Goal: Task Accomplishment & Management: Manage account settings

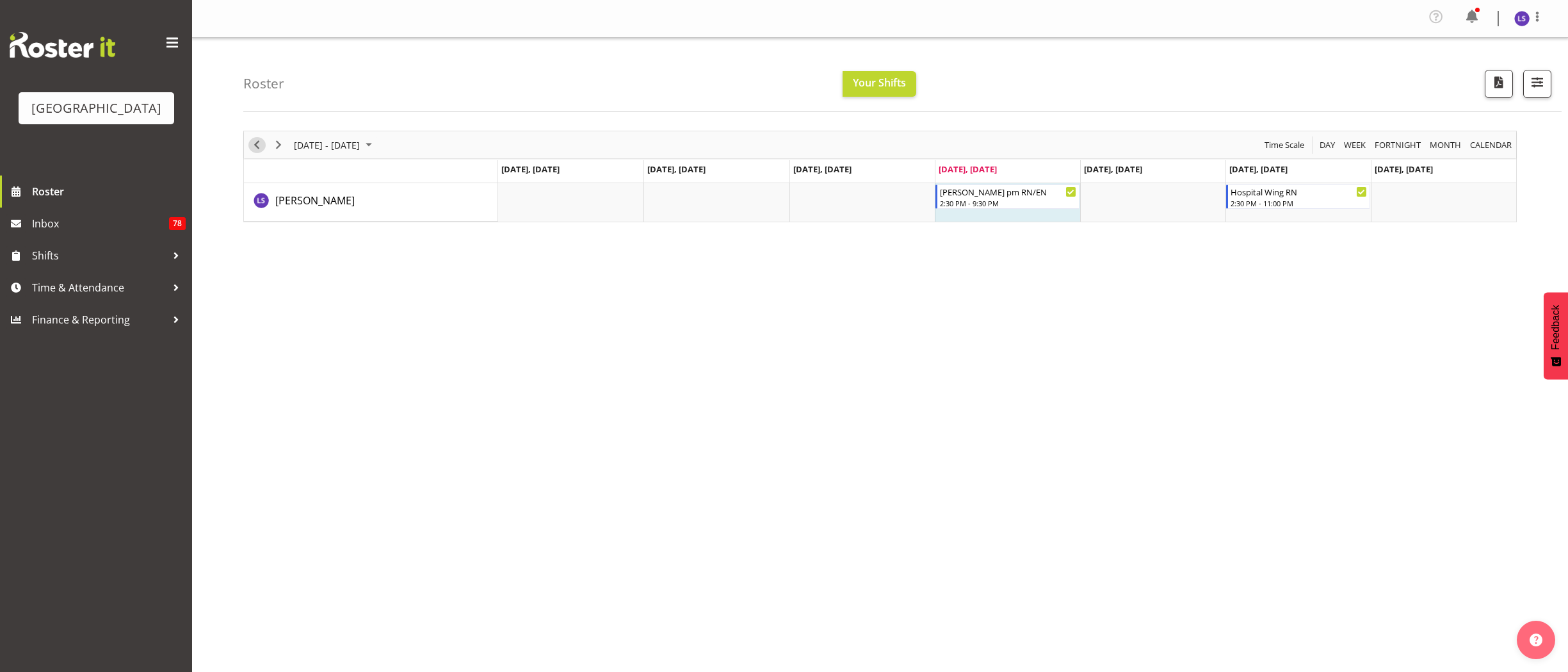
click at [253, 143] on span "Previous" at bounding box center [256, 145] width 15 height 16
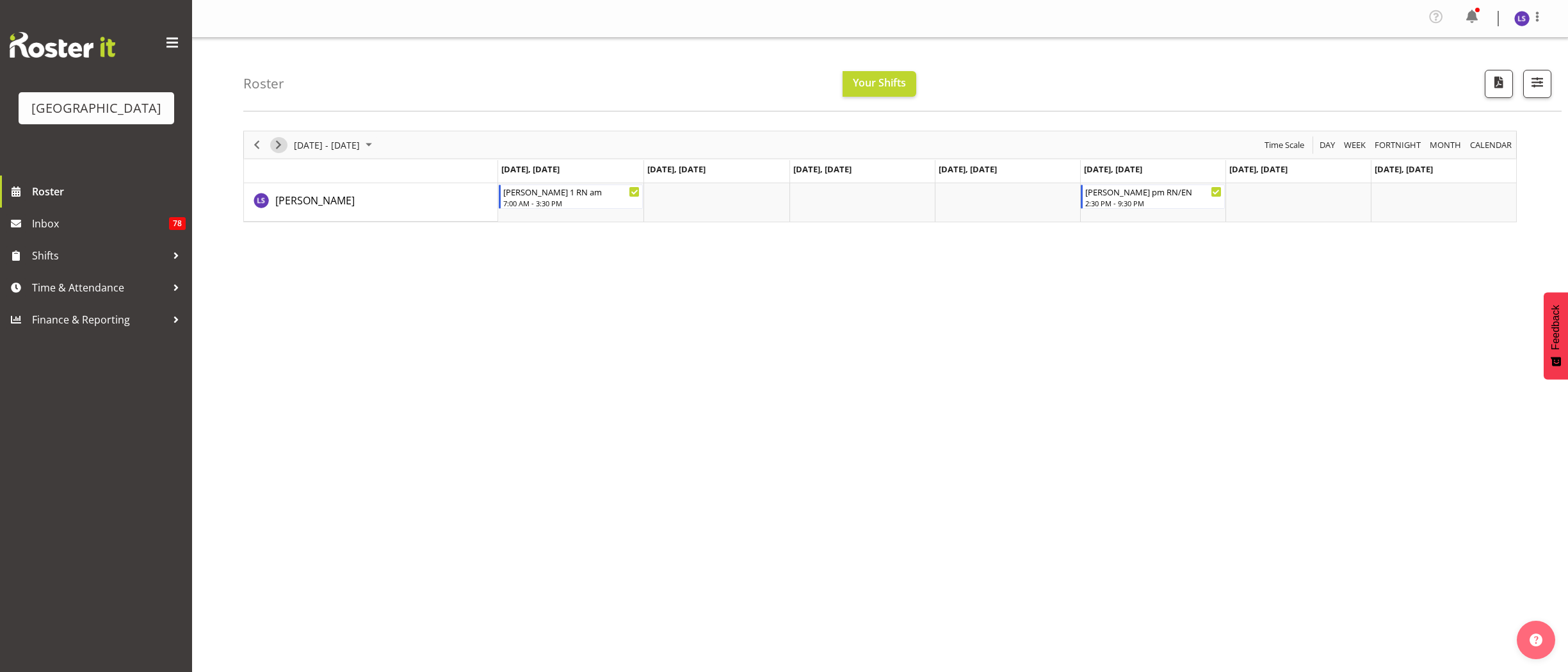
click at [280, 142] on span "Next" at bounding box center [278, 145] width 15 height 16
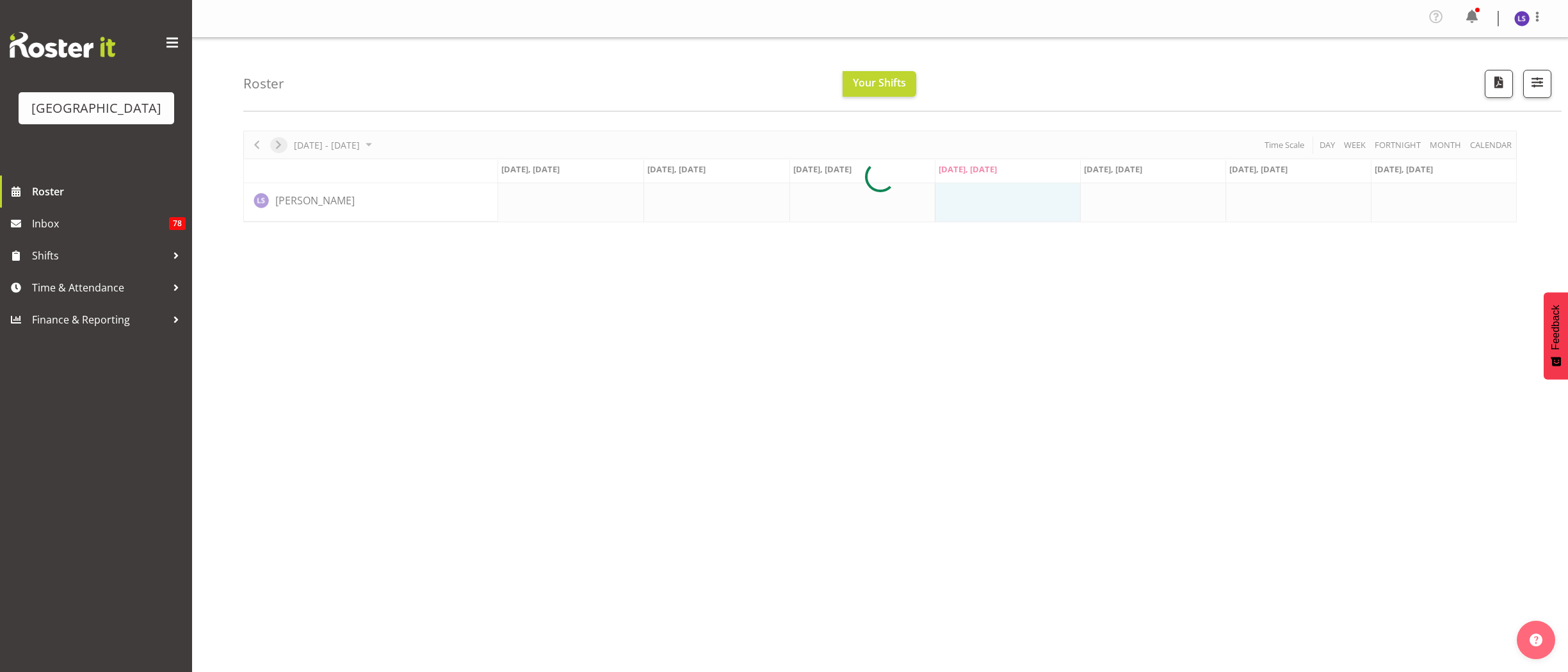
click at [280, 142] on div at bounding box center [880, 177] width 1273 height 91
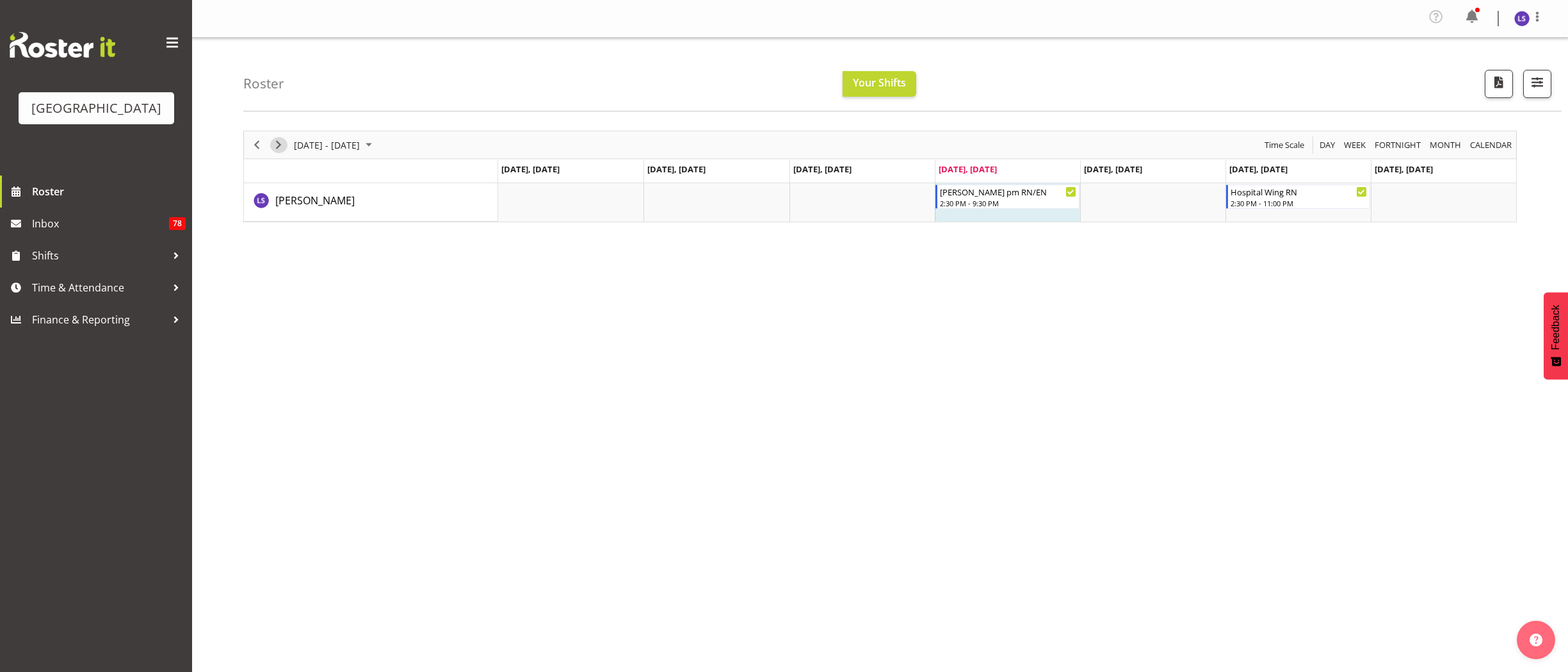
click at [280, 142] on span "Next" at bounding box center [278, 145] width 15 height 16
click at [1524, 21] on img at bounding box center [1521, 18] width 15 height 15
click at [1486, 69] on link "Log Out" at bounding box center [1484, 70] width 123 height 23
